Goal: Transaction & Acquisition: Purchase product/service

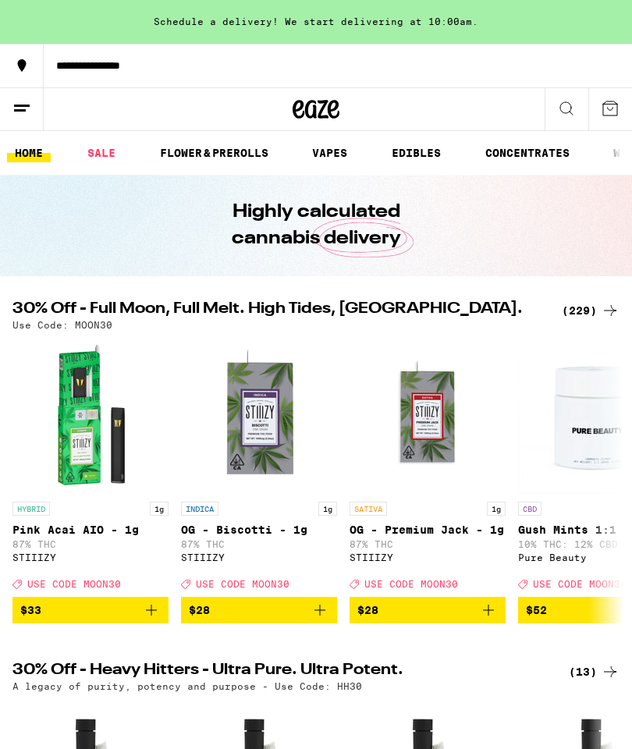
click at [26, 99] on icon at bounding box center [21, 108] width 19 height 19
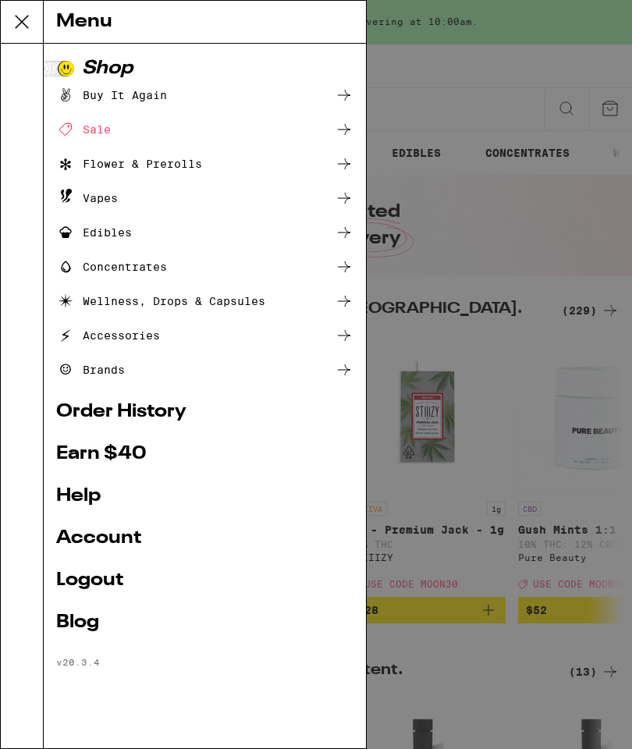
click at [211, 200] on div "Vapes" at bounding box center [204, 198] width 297 height 19
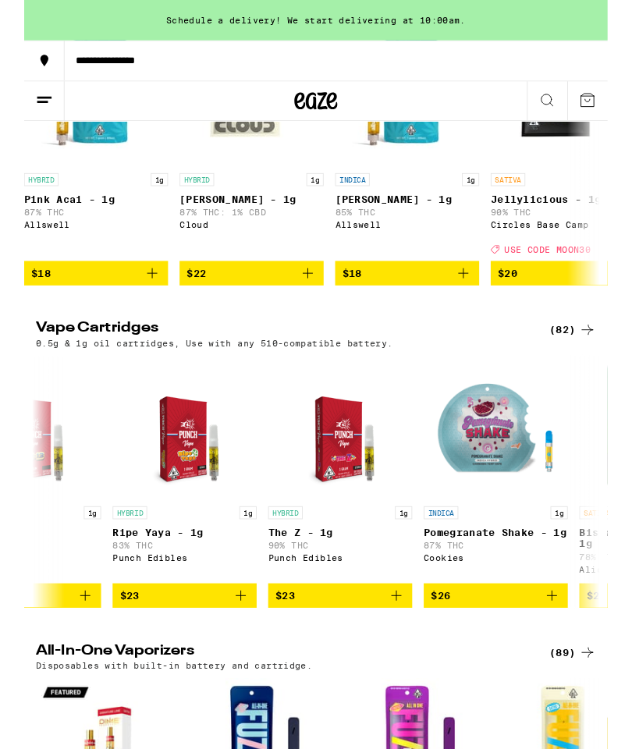
scroll to position [0, 2785]
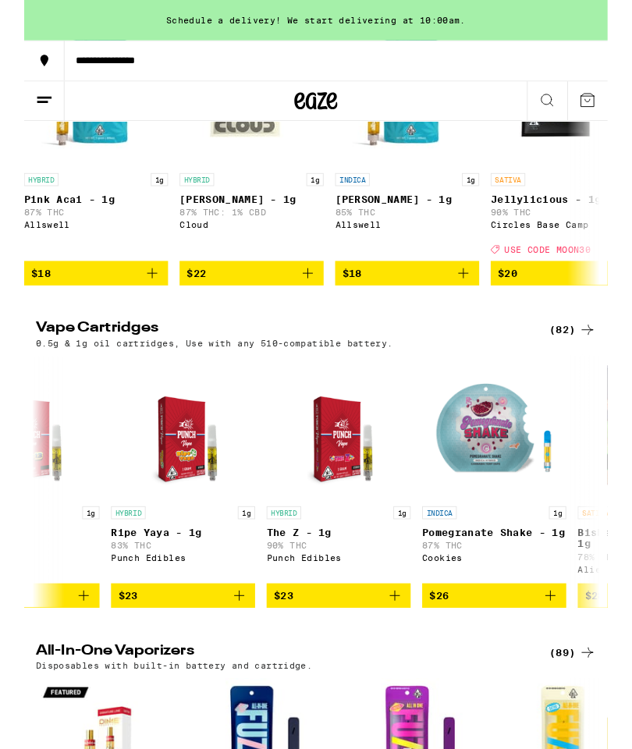
click at [593, 367] on div "(82)" at bounding box center [594, 357] width 51 height 19
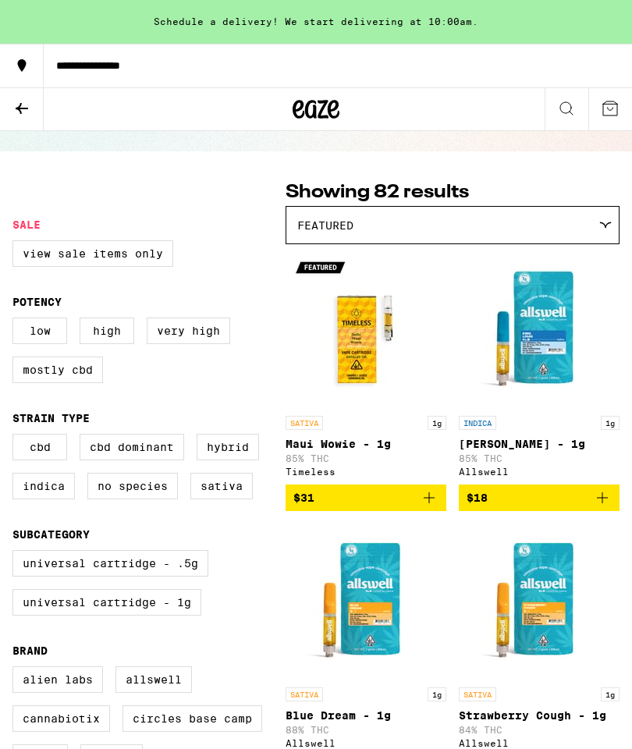
scroll to position [80, 0]
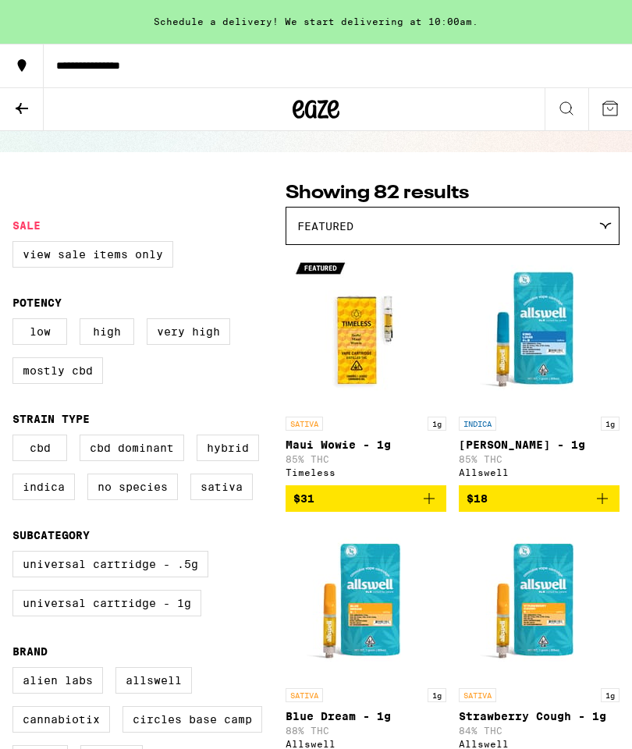
click at [134, 258] on label "View Sale Items Only" at bounding box center [92, 254] width 161 height 27
click at [16, 244] on input "View Sale Items Only" at bounding box center [16, 244] width 1 height 1
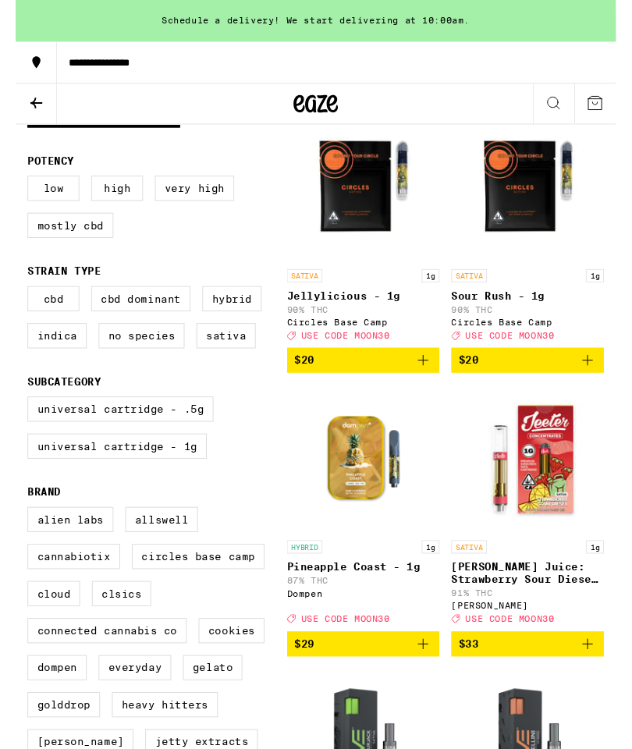
scroll to position [191, 0]
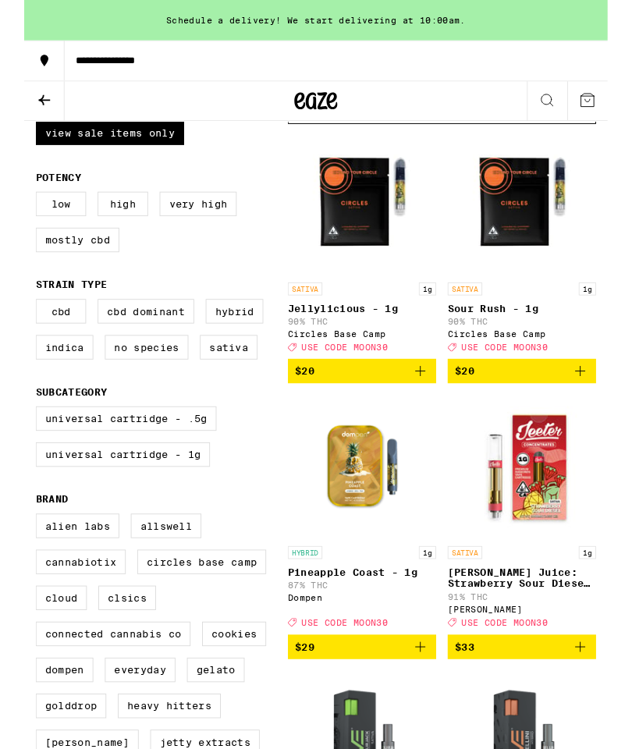
click at [432, 408] on icon "Add to bag" at bounding box center [429, 402] width 11 height 11
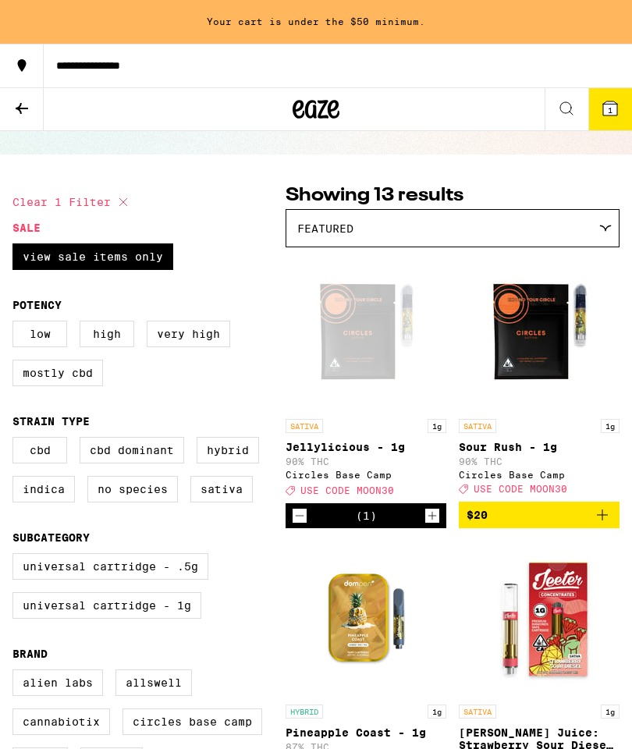
scroll to position [77, 0]
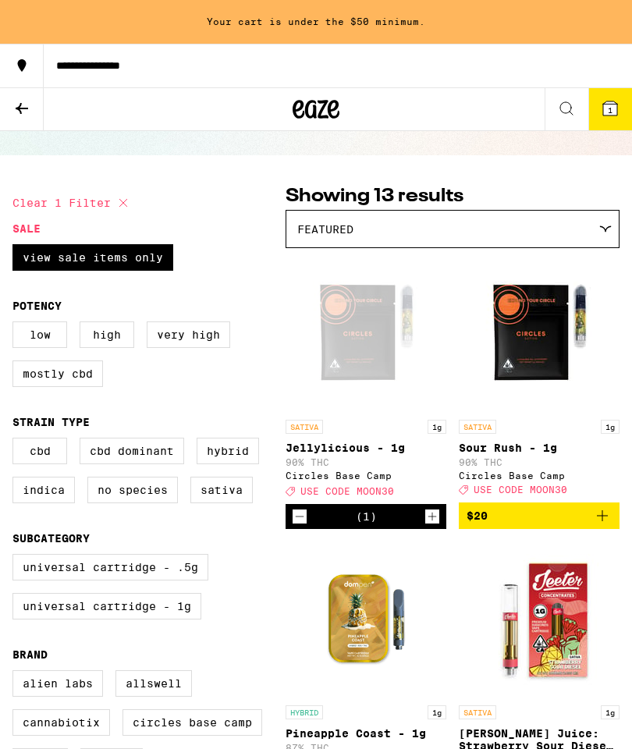
click at [143, 257] on label "View Sale Items Only" at bounding box center [92, 257] width 161 height 27
click at [16, 247] on input "View Sale Items Only" at bounding box center [16, 247] width 1 height 1
checkbox input "false"
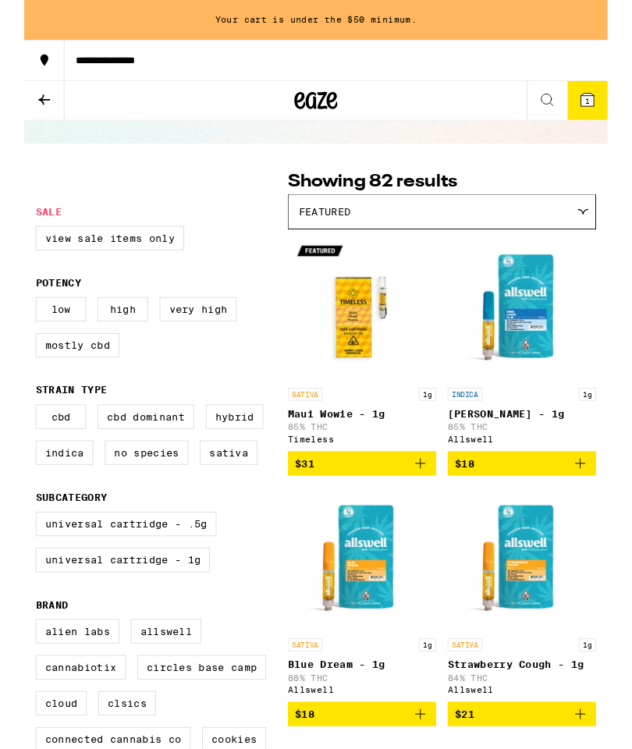
scroll to position [79, 0]
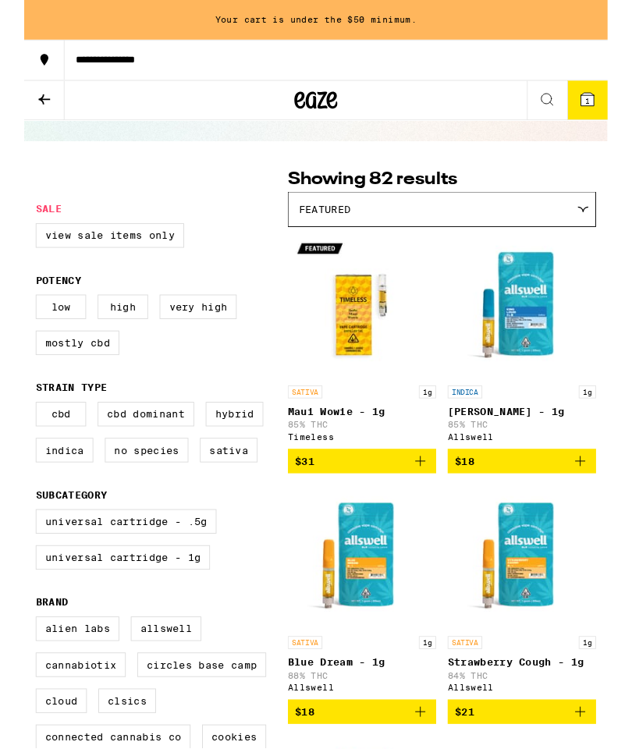
click at [611, 508] on icon "Add to bag" at bounding box center [602, 500] width 19 height 19
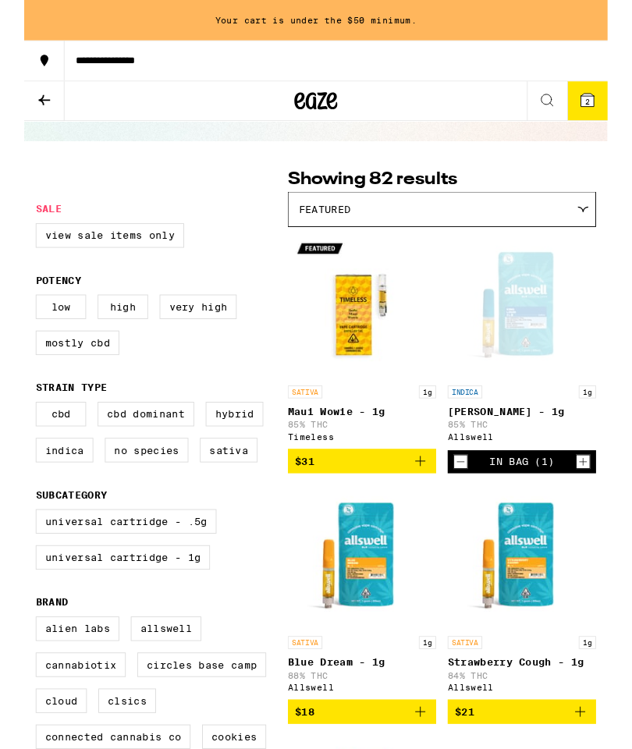
click at [611, 505] on icon "Increment" at bounding box center [606, 500] width 14 height 19
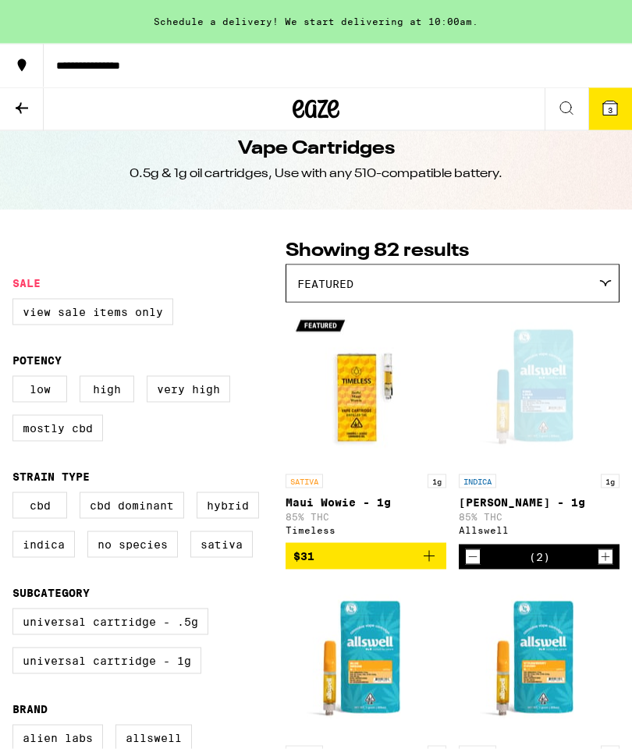
scroll to position [0, 0]
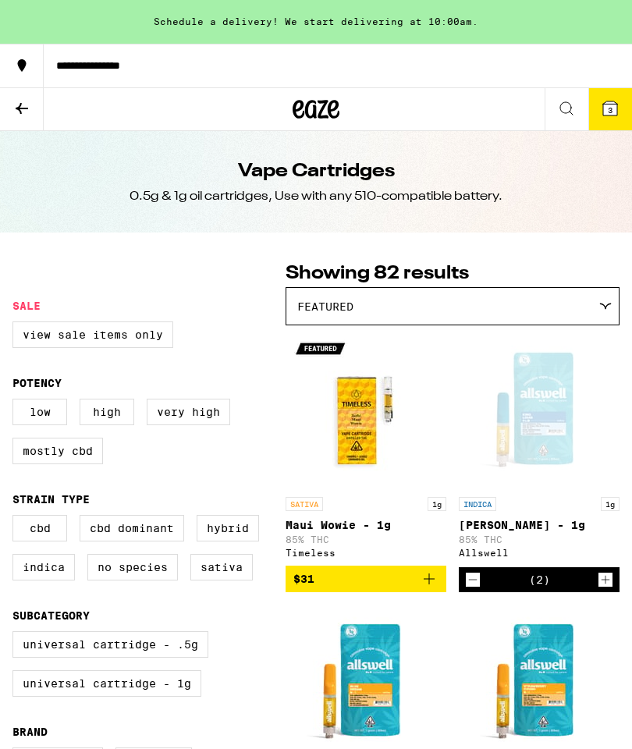
click at [622, 103] on button "3" at bounding box center [611, 109] width 44 height 42
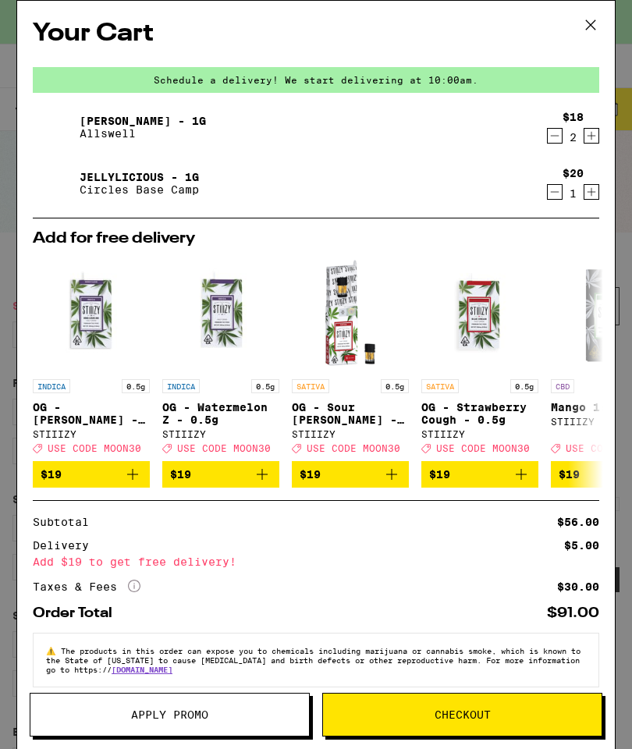
click at [228, 712] on span "Apply Promo" at bounding box center [169, 715] width 279 height 11
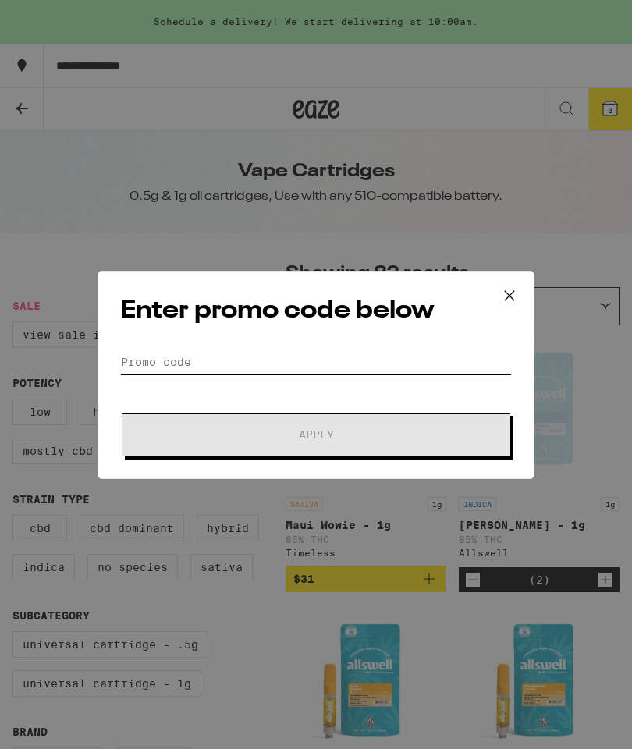
click at [322, 358] on input "Promo Code" at bounding box center [316, 362] width 392 height 23
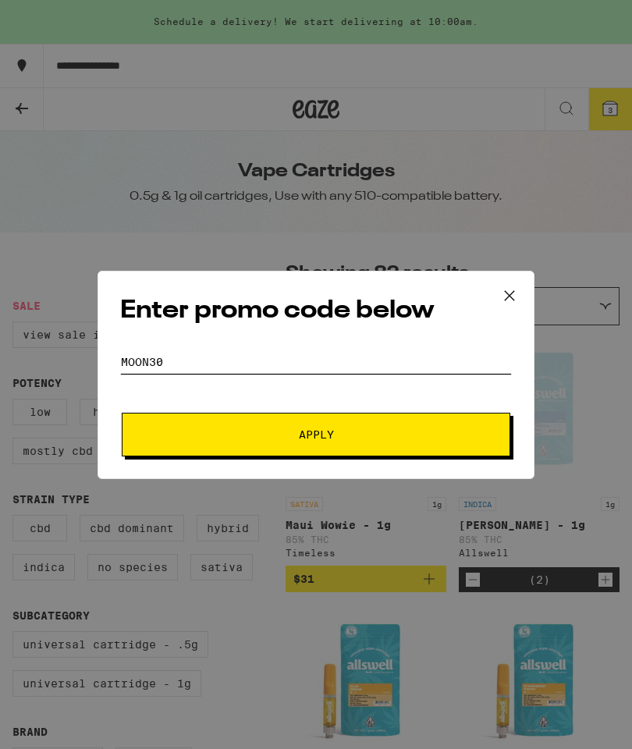
type input "Moon30"
click at [429, 434] on span "Apply" at bounding box center [316, 434] width 281 height 11
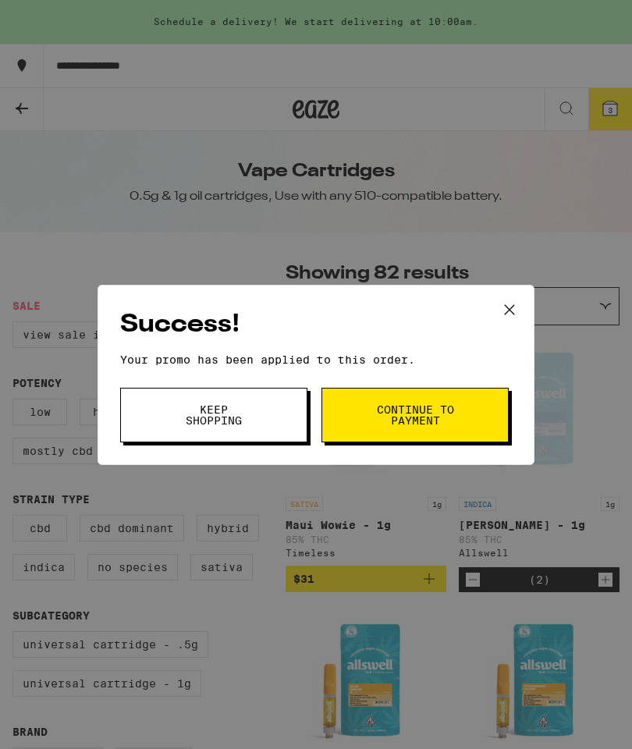
click at [457, 417] on button "Continue to payment" at bounding box center [415, 415] width 187 height 55
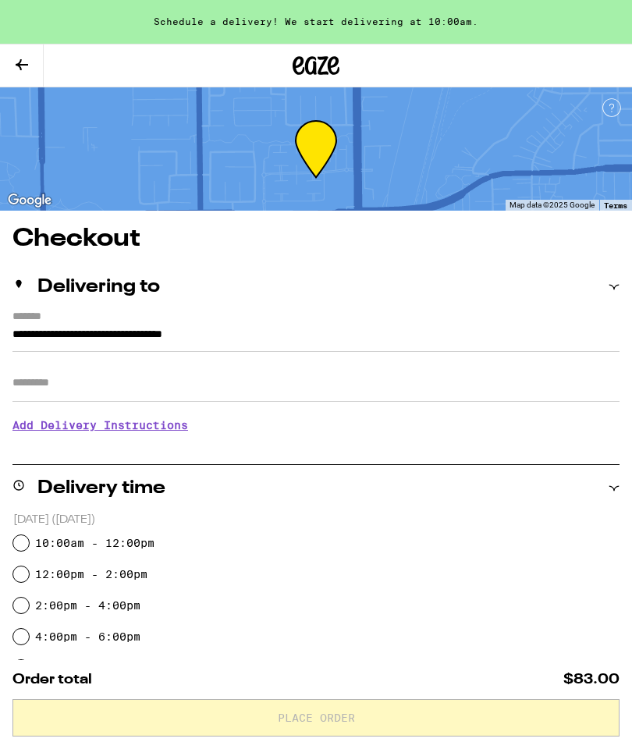
click at [23, 62] on icon at bounding box center [21, 64] width 19 height 19
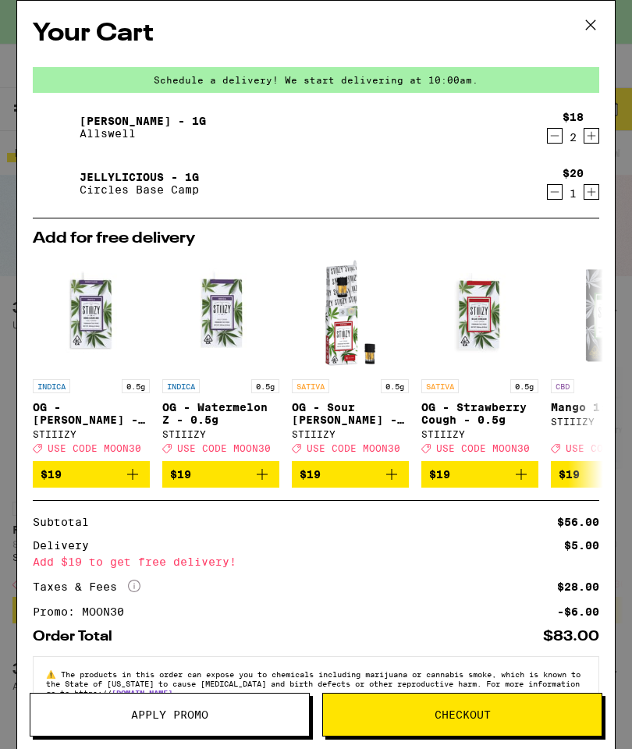
click at [556, 140] on icon "Decrement" at bounding box center [555, 135] width 14 height 19
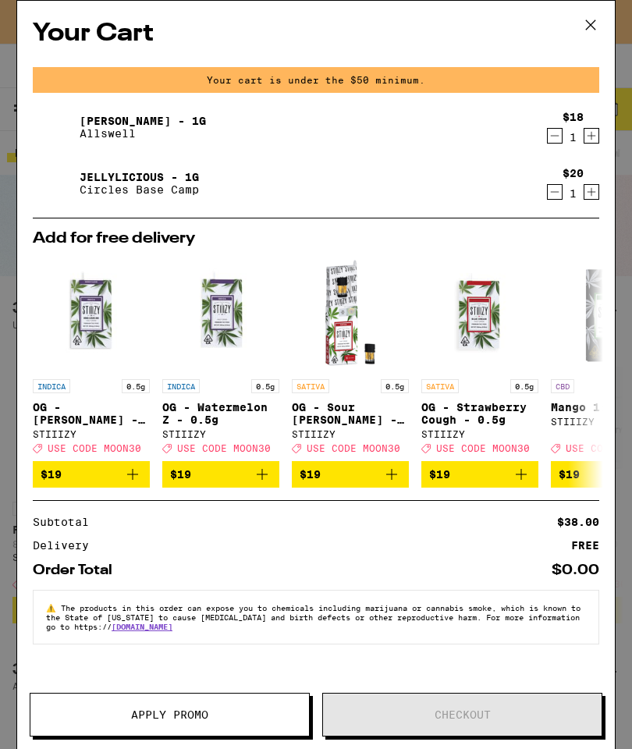
click at [598, 190] on icon "Increment" at bounding box center [592, 192] width 14 height 19
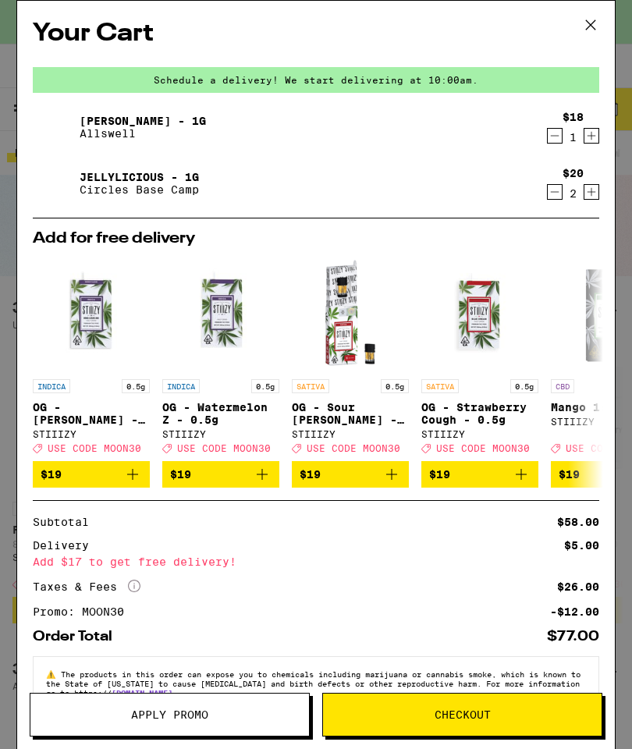
click at [261, 708] on button "Apply Promo" at bounding box center [170, 715] width 280 height 44
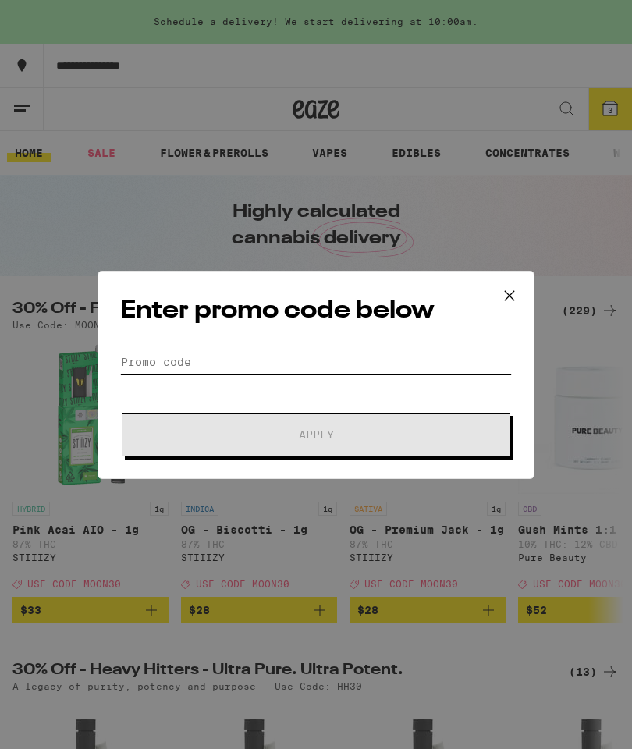
click at [320, 365] on input "Promo Code" at bounding box center [316, 362] width 392 height 23
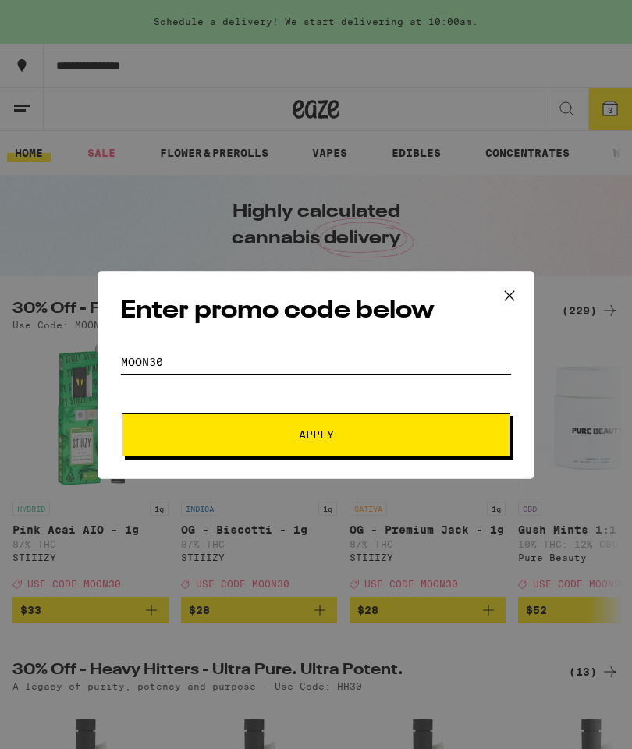
type input "Moon30"
click at [420, 433] on span "Apply" at bounding box center [316, 434] width 281 height 11
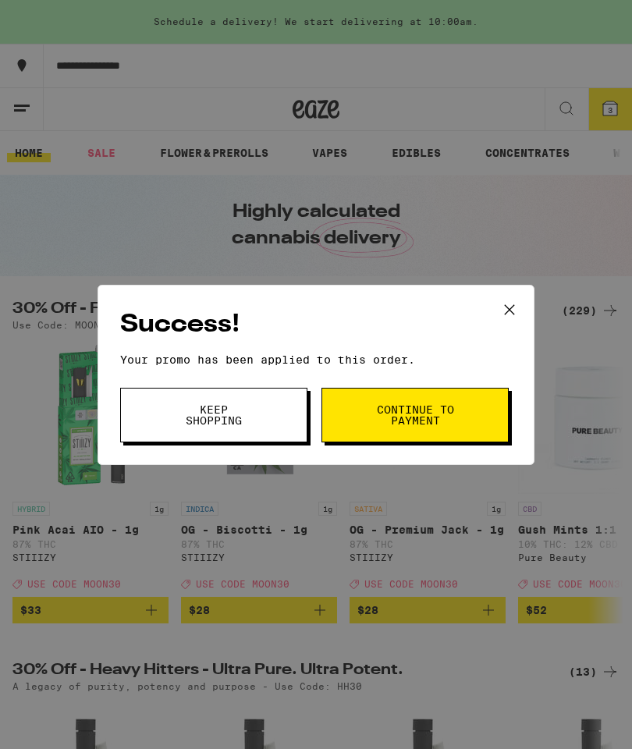
click at [455, 419] on button "Continue to payment" at bounding box center [415, 415] width 187 height 55
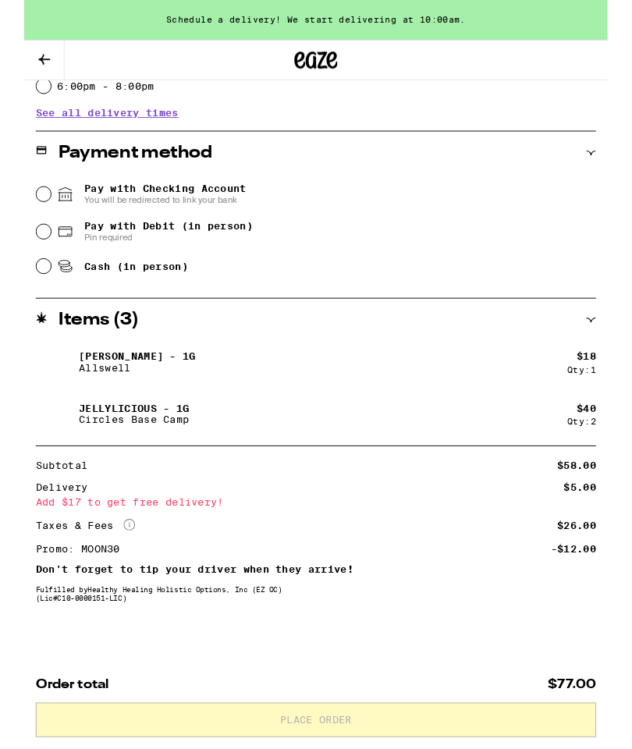
scroll to position [593, 0]
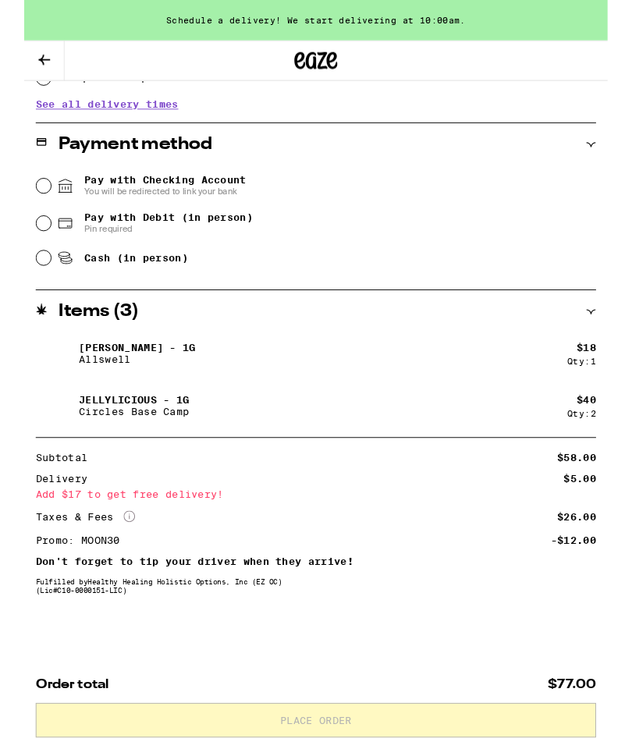
click at [24, 278] on input "Cash (in person)" at bounding box center [21, 280] width 16 height 16
radio input "true"
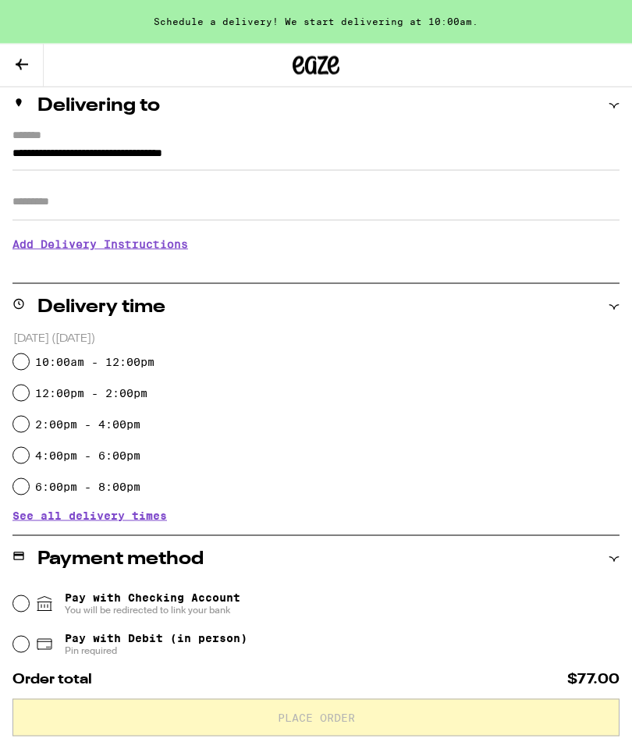
scroll to position [151, 0]
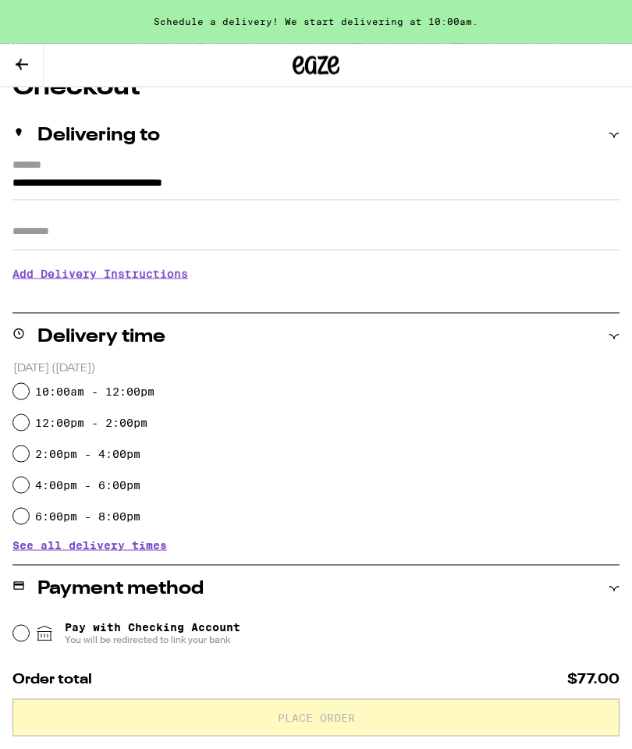
click at [29, 388] on div "10:00am - 12:00pm" at bounding box center [316, 391] width 607 height 31
click at [10, 394] on div "**********" at bounding box center [316, 659] width 632 height 1169
click at [30, 388] on div "10:00am - 12:00pm" at bounding box center [316, 391] width 607 height 31
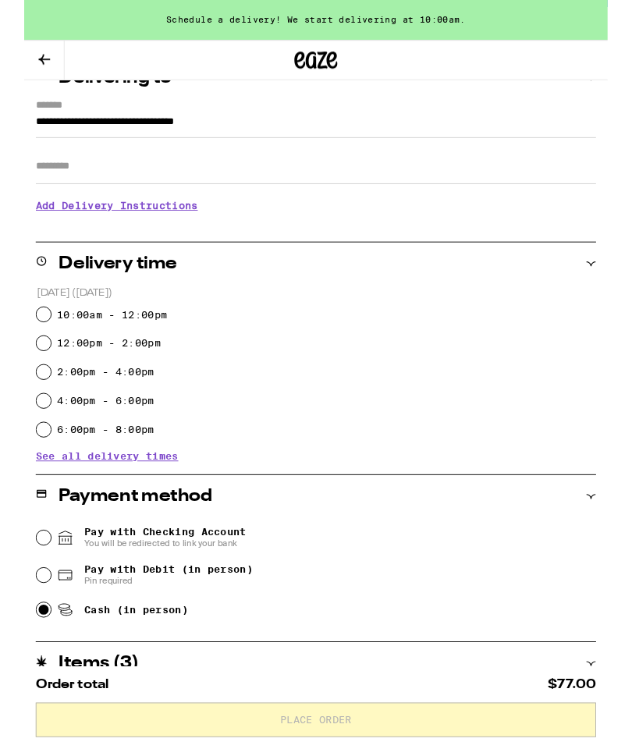
scroll to position [205, 0]
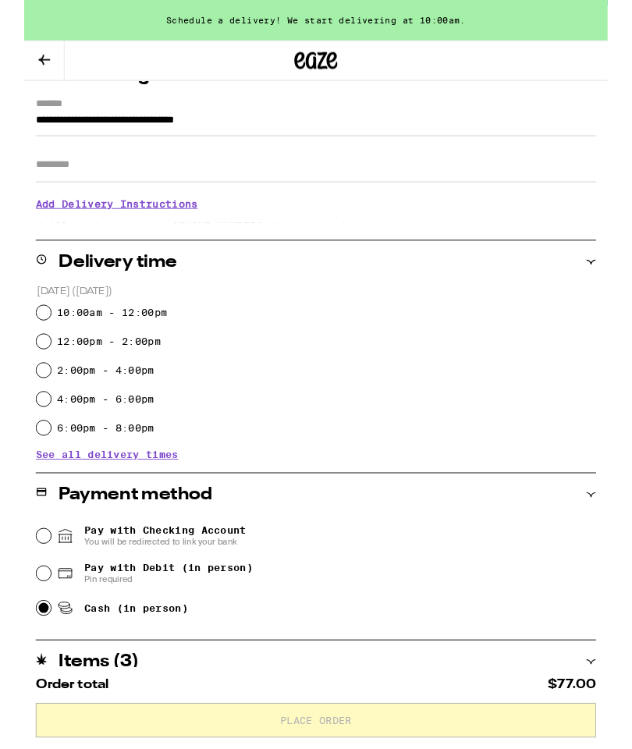
click at [30, 333] on div "10:00am - 12:00pm" at bounding box center [316, 338] width 607 height 31
click at [24, 339] on input "10:00am - 12:00pm" at bounding box center [21, 339] width 16 height 16
radio input "true"
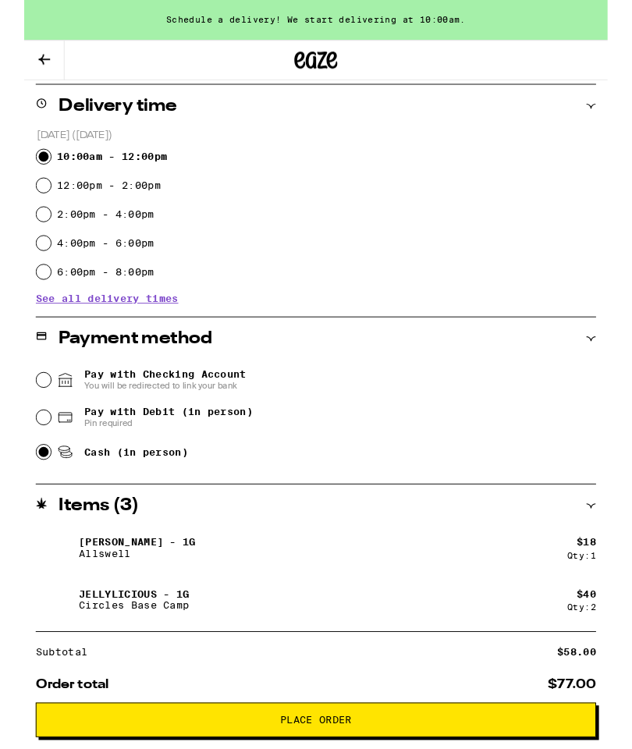
scroll to position [376, 0]
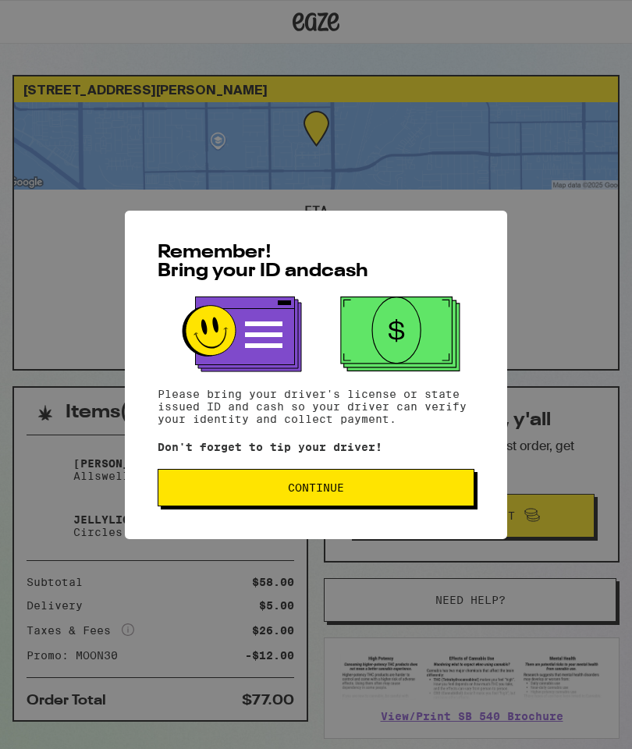
click at [330, 490] on span "Continue" at bounding box center [316, 487] width 56 height 11
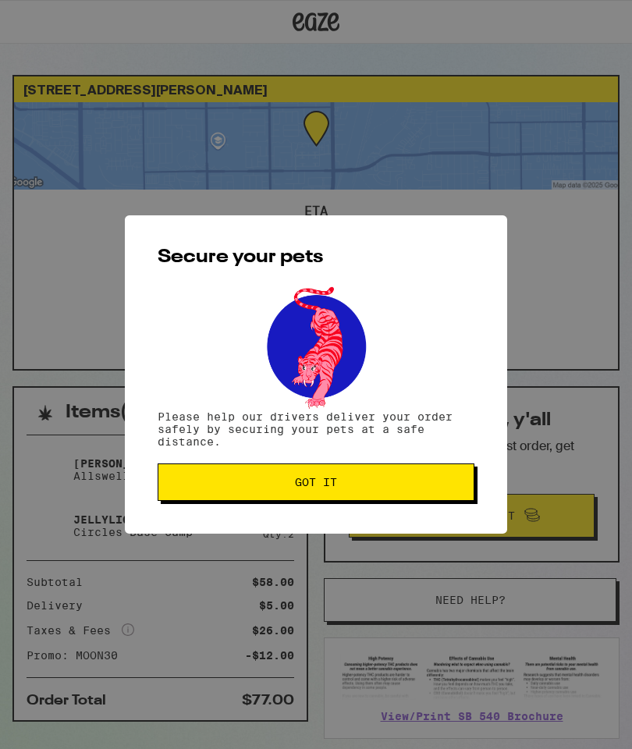
click at [332, 481] on span "Got it" at bounding box center [316, 482] width 42 height 11
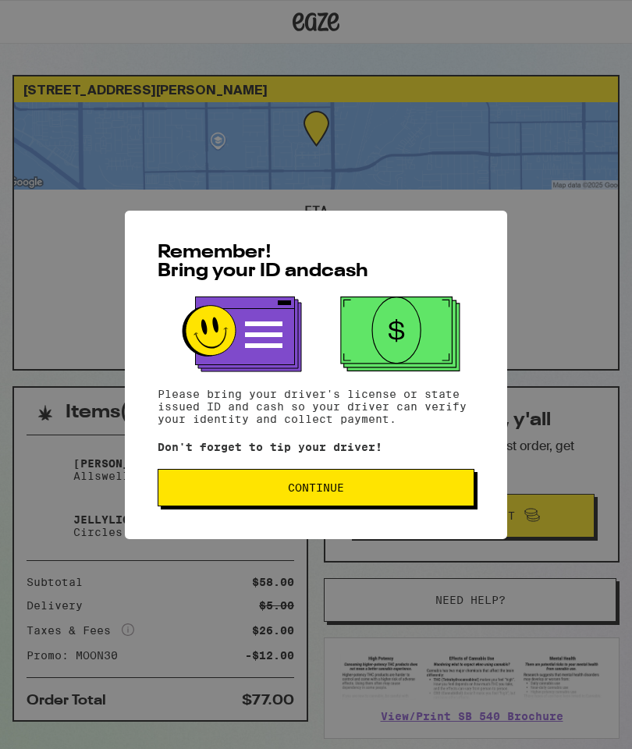
click at [373, 485] on button "Continue" at bounding box center [316, 487] width 317 height 37
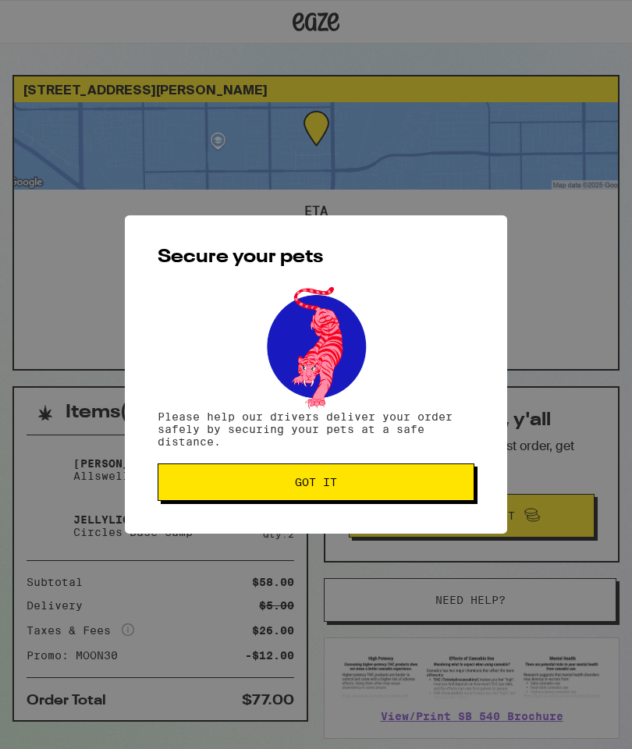
click at [385, 479] on button "Got it" at bounding box center [316, 482] width 317 height 37
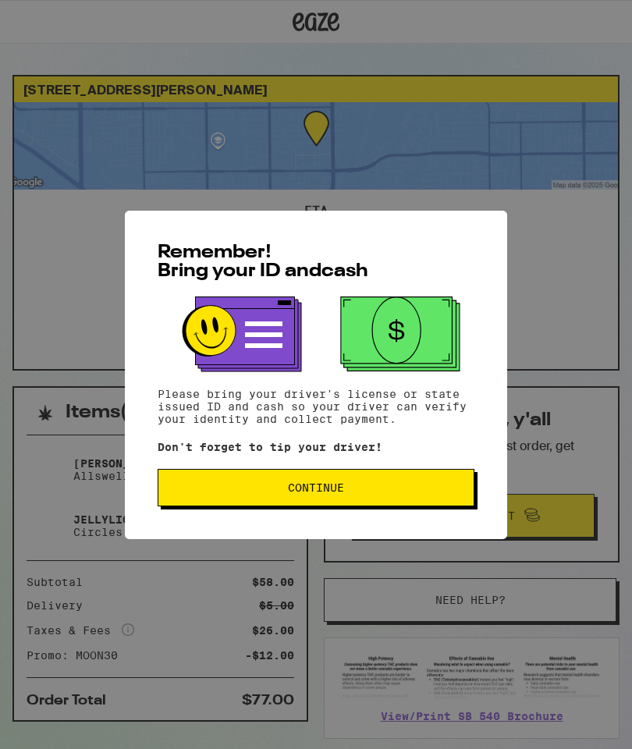
click at [336, 492] on span "Continue" at bounding box center [316, 487] width 56 height 11
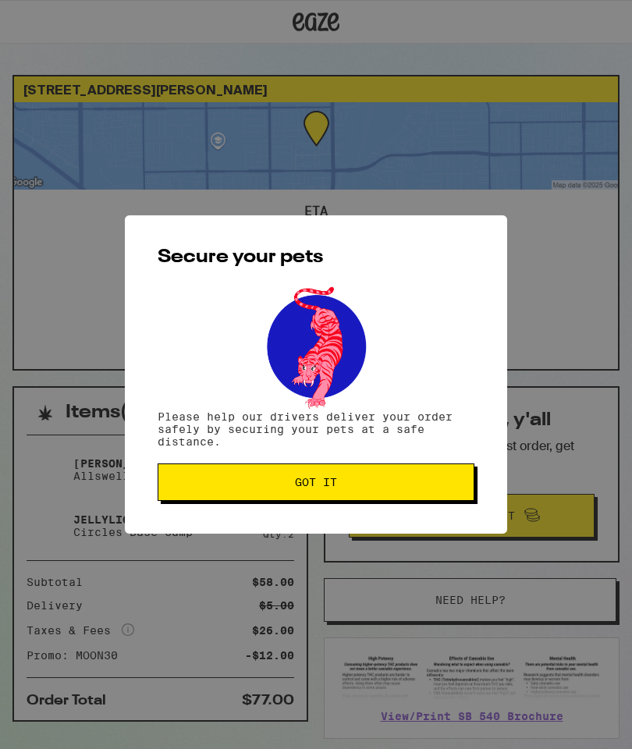
click at [361, 477] on button "Got it" at bounding box center [316, 482] width 317 height 37
